Goal: Task Accomplishment & Management: Manage account settings

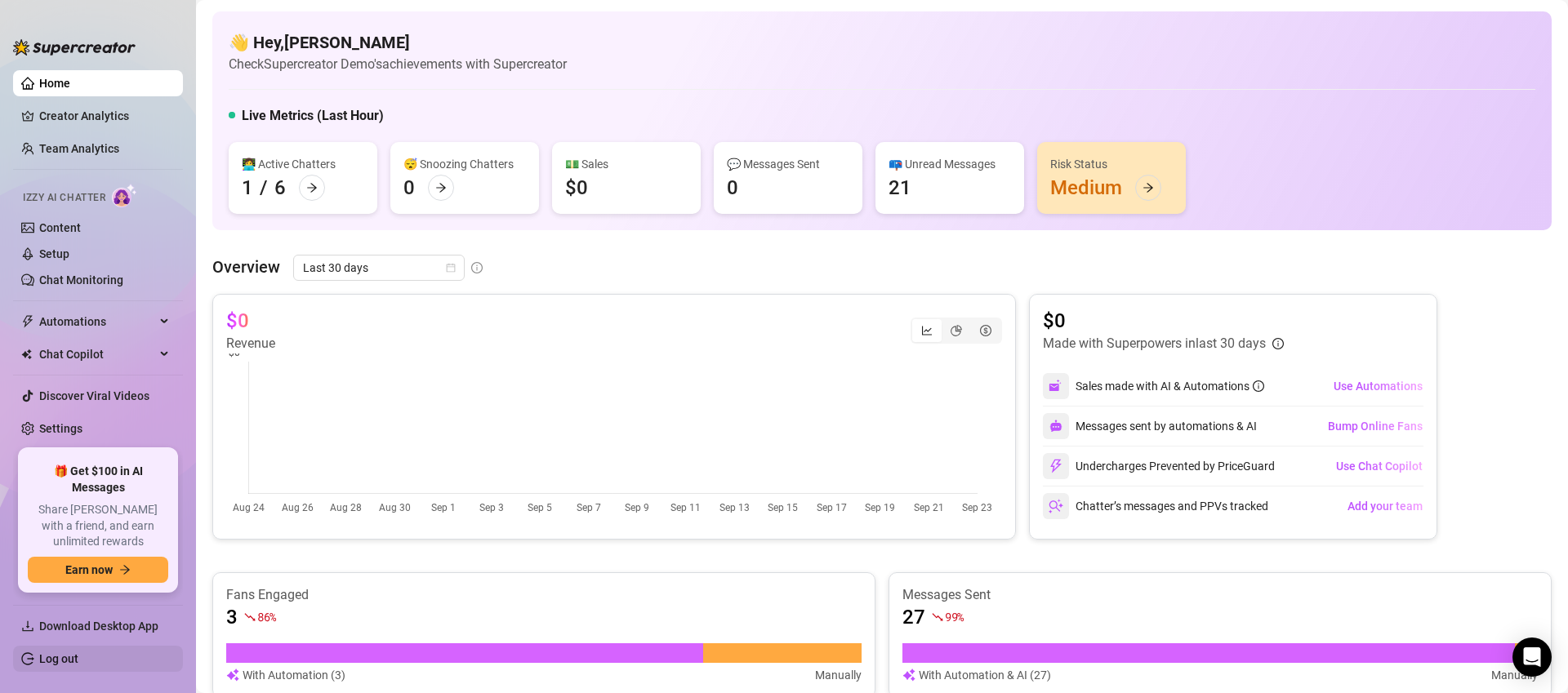
click at [78, 657] on link "Log out" at bounding box center [59, 659] width 39 height 13
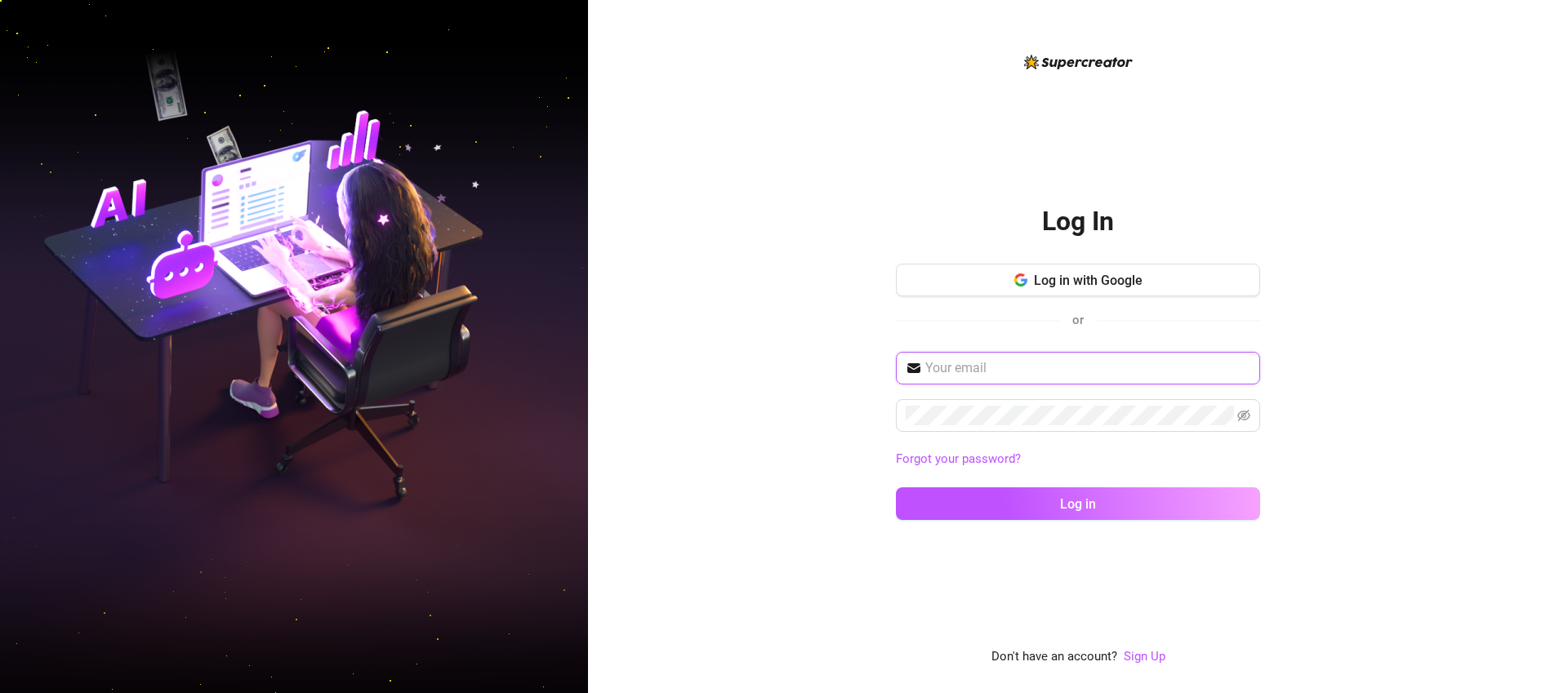
type input "[EMAIL_ADDRESS][DOMAIN_NAME]"
click at [1075, 289] on button "Log in with Google" at bounding box center [1078, 280] width 365 height 32
